Goal: Task Accomplishment & Management: Use online tool/utility

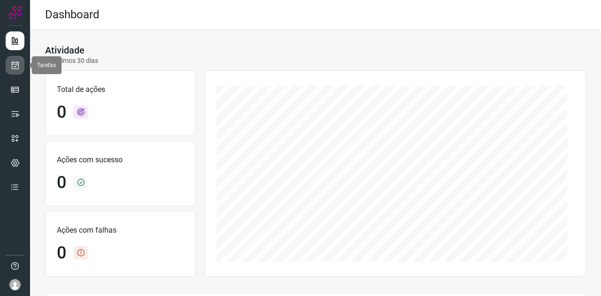
click at [20, 67] on link at bounding box center [15, 65] width 19 height 19
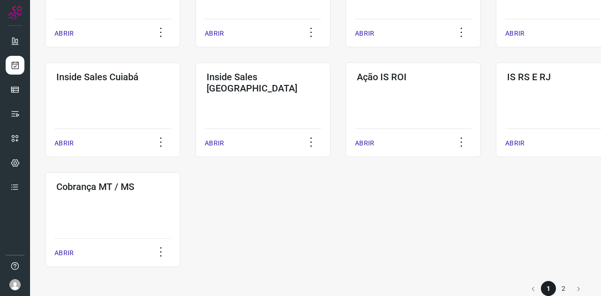
scroll to position [468, 0]
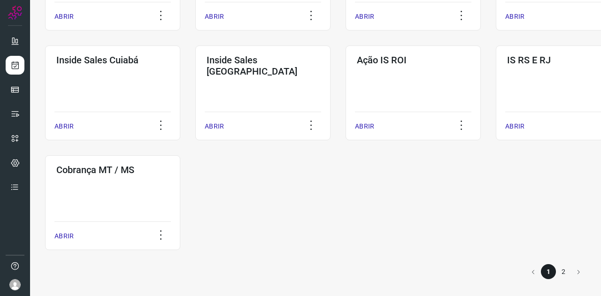
click at [560, 269] on li "2" at bounding box center [563, 271] width 15 height 15
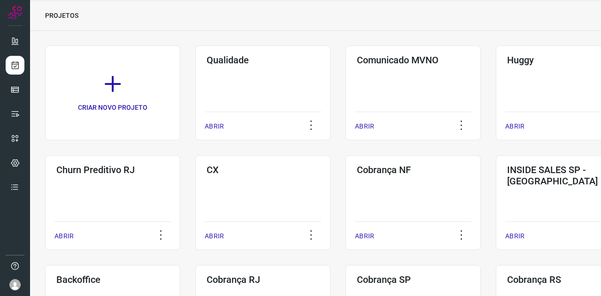
scroll to position [249, 0]
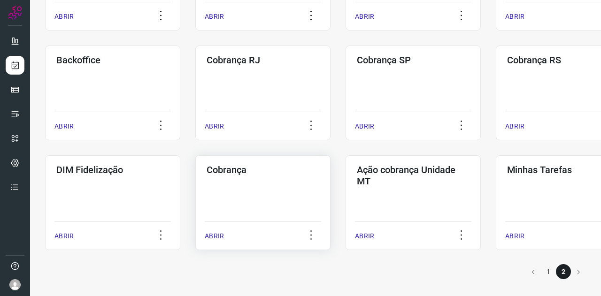
click at [345, 193] on div "Cobrança ABRIR" at bounding box center [412, 202] width 135 height 95
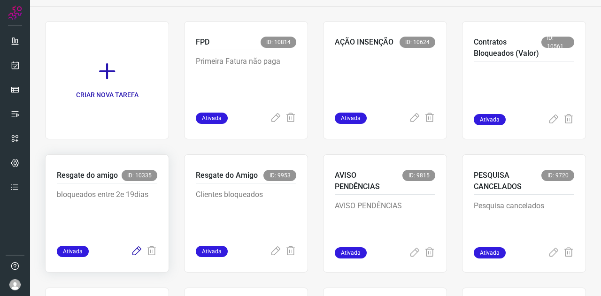
click at [132, 248] on icon at bounding box center [136, 251] width 11 height 11
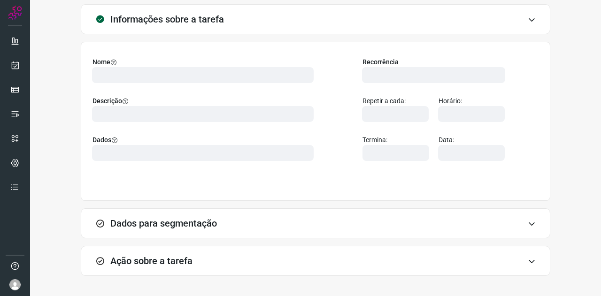
scroll to position [84, 0]
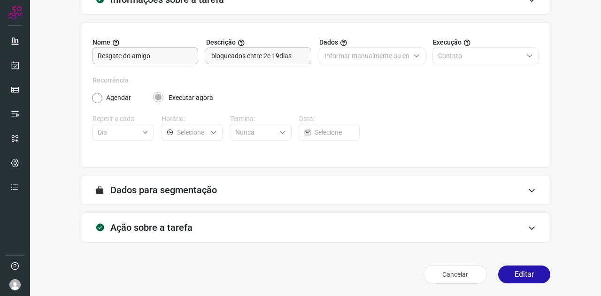
scroll to position [70, 0]
click at [176, 230] on h3 "Ação sobre a tarefa" at bounding box center [151, 227] width 82 height 11
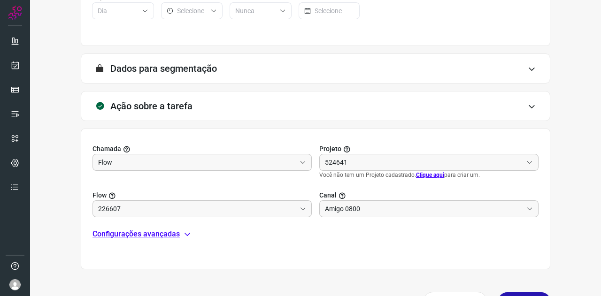
scroll to position [211, 0]
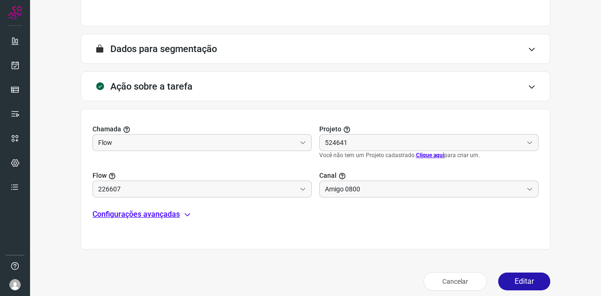
click at [157, 213] on p "Configurações avançadas" at bounding box center [135, 214] width 87 height 11
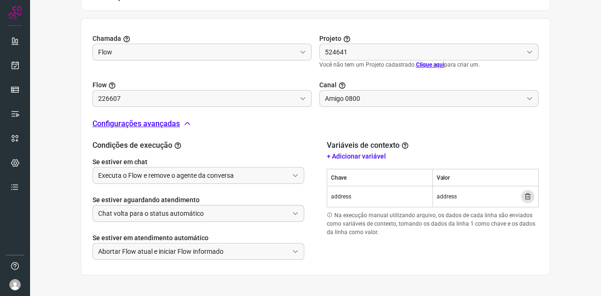
scroll to position [305, 0]
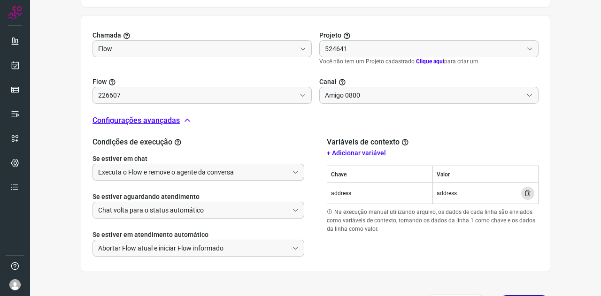
click at [198, 176] on input "Executa o Flow e remove o agente da conversa" at bounding box center [193, 172] width 190 height 16
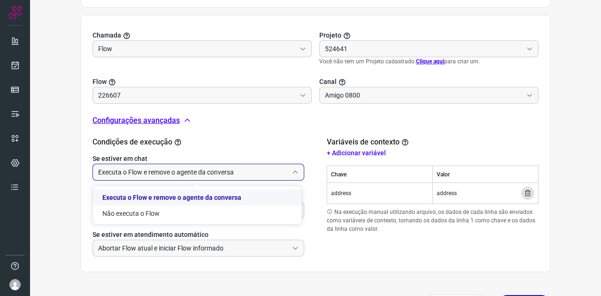
type input "DIM - Resgate do AMIGO"
type input "API para o envio de mensagem ativa (em massa)"
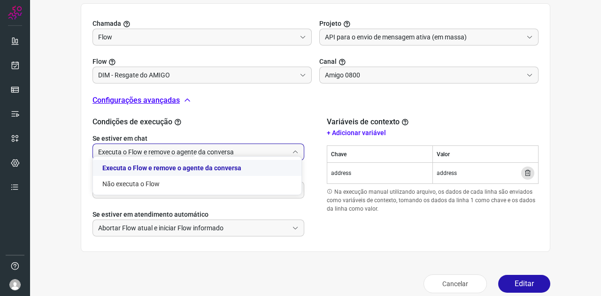
scroll to position [326, 0]
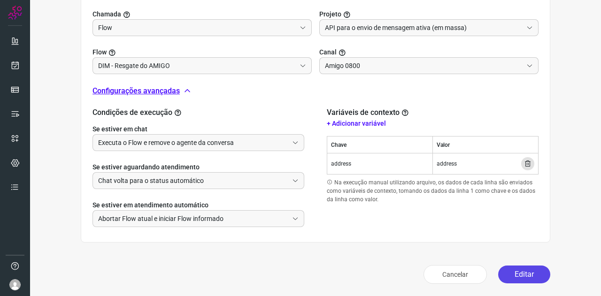
click at [521, 272] on button "Editar" at bounding box center [524, 275] width 52 height 18
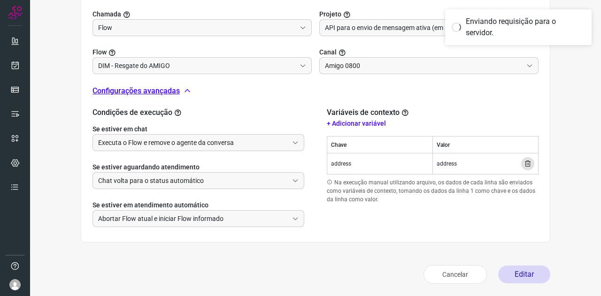
scroll to position [187, 0]
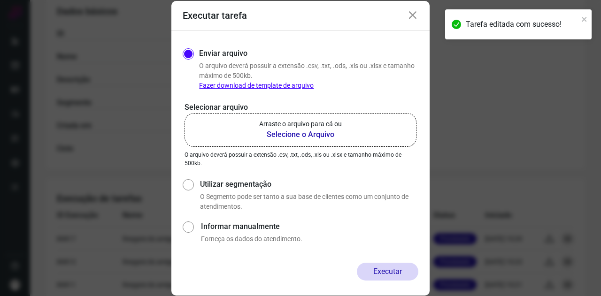
click at [279, 130] on b "Selecione o Arquivo" at bounding box center [300, 134] width 83 height 11
click at [0, 0] on input "Arraste o arquivo para cá ou Selecione o Arquivo" at bounding box center [0, 0] width 0 height 0
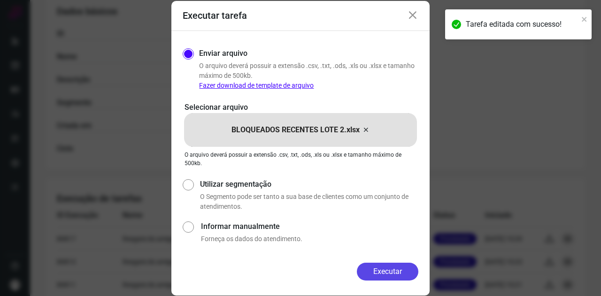
click at [393, 264] on button "Executar" at bounding box center [387, 272] width 61 height 18
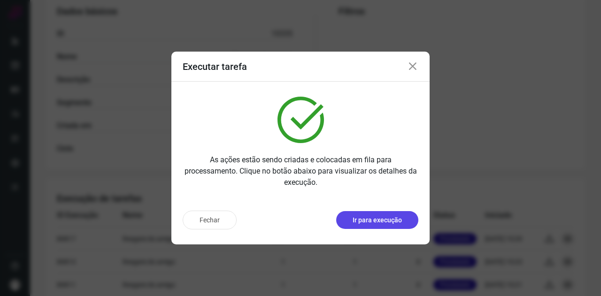
click at [385, 220] on p "Ir para execução" at bounding box center [376, 220] width 49 height 10
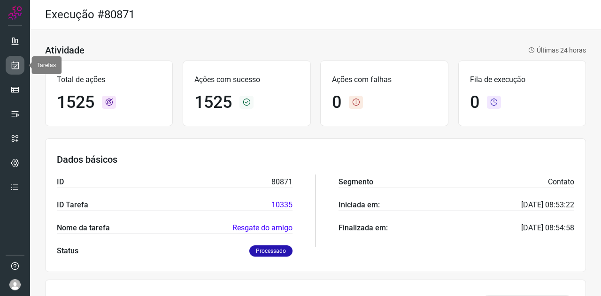
click at [15, 67] on icon at bounding box center [15, 65] width 10 height 9
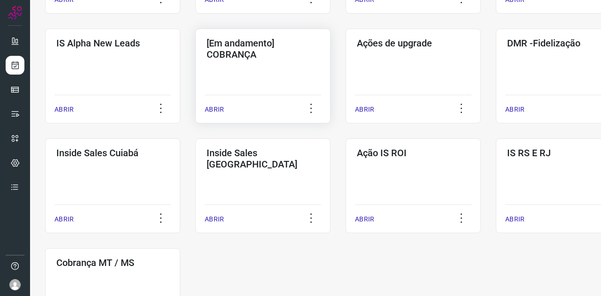
click at [345, 78] on div "[Em andamento] COBRANÇA ABRIR" at bounding box center [412, 76] width 135 height 95
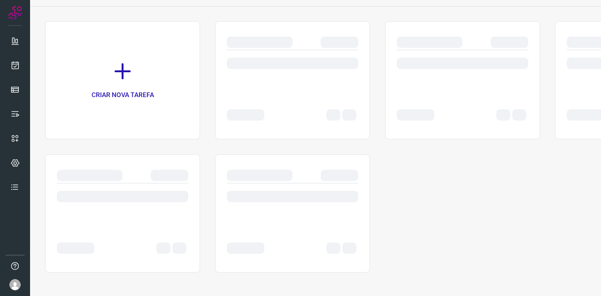
scroll to position [54, 0]
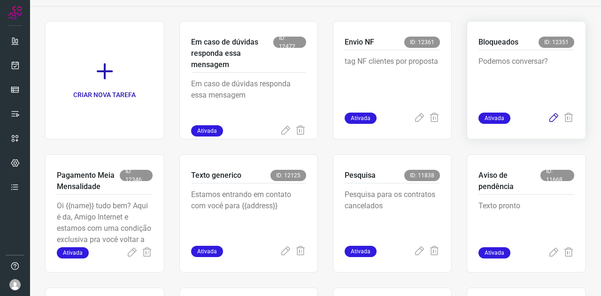
click at [548, 117] on icon at bounding box center [553, 118] width 11 height 11
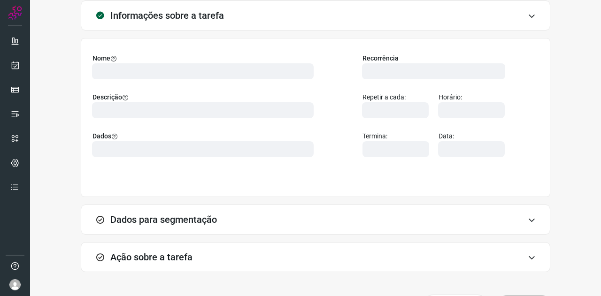
type input "569901"
type input "420621"
type input "ce0450f2-f722-4c34-a038-47adef28190d"
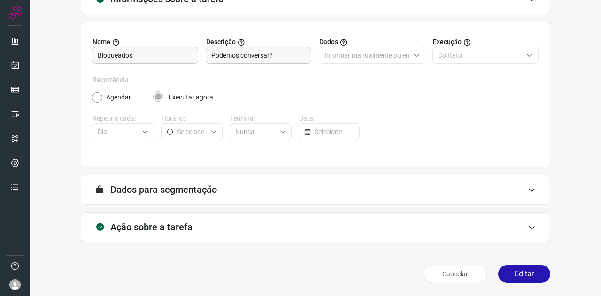
type input "Cobrança"
type input "Amigo 0800"
type input "Clientes Bloqueados - Texto generico"
click at [180, 229] on h3 "Ação sobre a tarefa" at bounding box center [151, 227] width 82 height 11
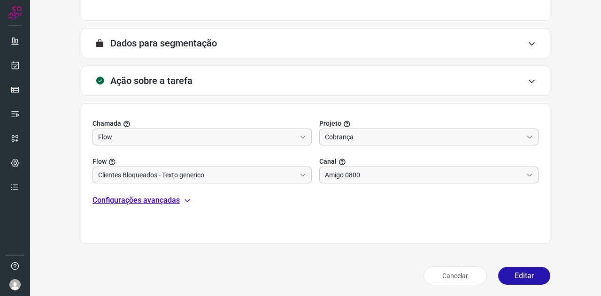
scroll to position [218, 0]
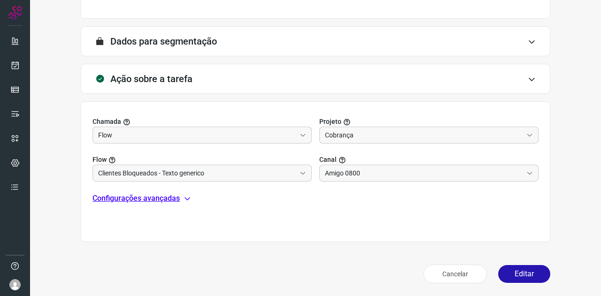
click at [139, 191] on div "Chamada Flow Projeto Cobrança Flow Clientes Bloqueados - Texto generico Canal A…" at bounding box center [315, 171] width 469 height 141
click at [141, 196] on p "Configurações avançadas" at bounding box center [135, 198] width 87 height 11
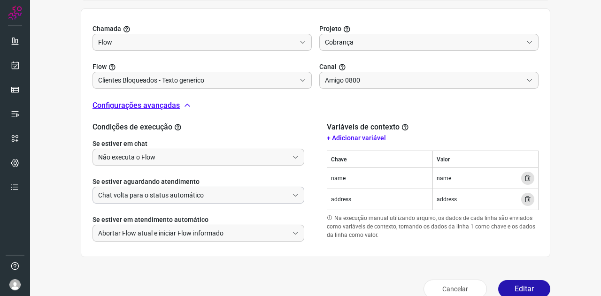
scroll to position [312, 0]
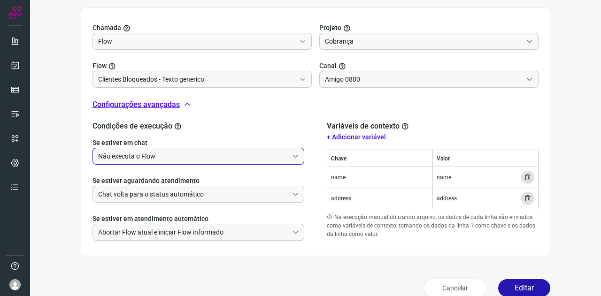
click at [145, 154] on input "Não executa o Flow" at bounding box center [193, 156] width 190 height 16
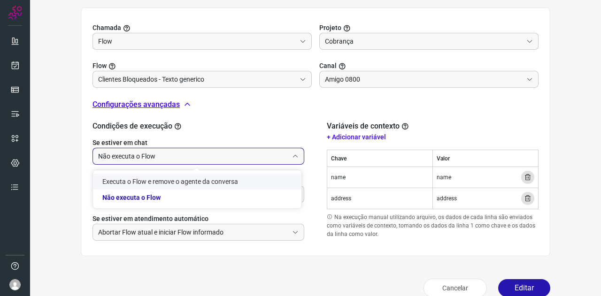
click at [139, 182] on li "Executa o Flow e remove o agente da conversa" at bounding box center [197, 182] width 208 height 16
type input "Executa o Flow e remove o agente da conversa"
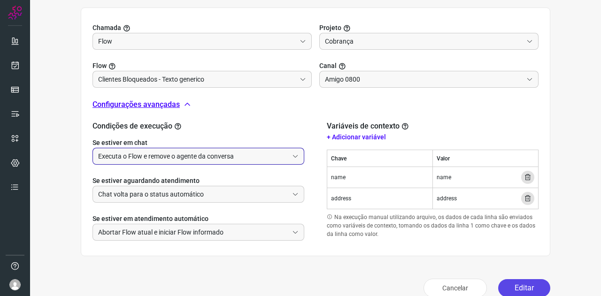
click at [517, 284] on button "Editar" at bounding box center [524, 288] width 52 height 18
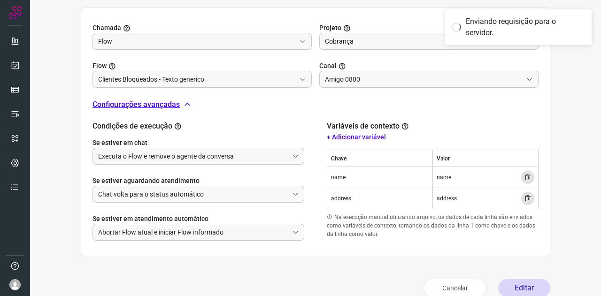
scroll to position [187, 0]
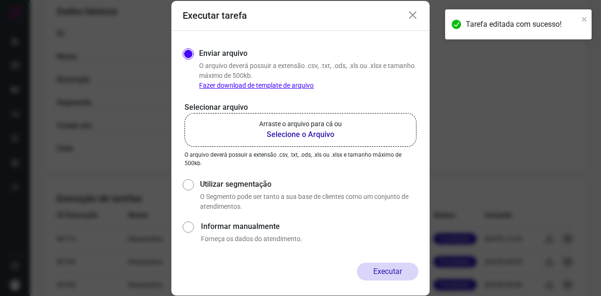
click at [320, 132] on b "Selecione o Arquivo" at bounding box center [300, 134] width 83 height 11
click at [0, 0] on input "Arraste o arquivo para cá ou Selecione o Arquivo" at bounding box center [0, 0] width 0 height 0
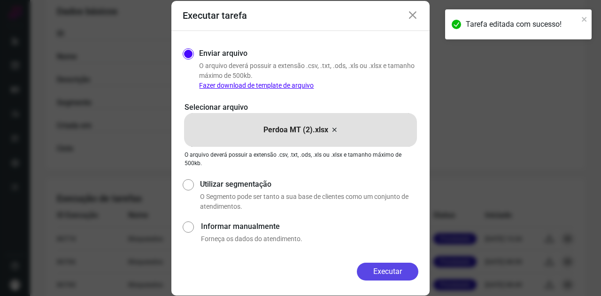
click at [395, 277] on button "Executar" at bounding box center [387, 272] width 61 height 18
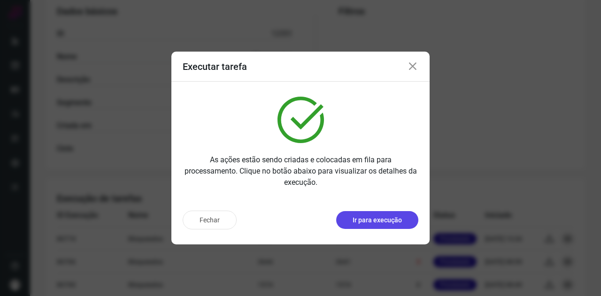
click at [399, 228] on button "Ir para execução" at bounding box center [377, 220] width 82 height 18
